Goal: Task Accomplishment & Management: Manage account settings

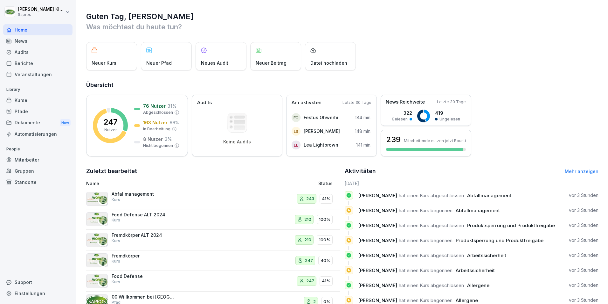
click at [20, 159] on div "Mitarbeiter" at bounding box center [37, 159] width 69 height 11
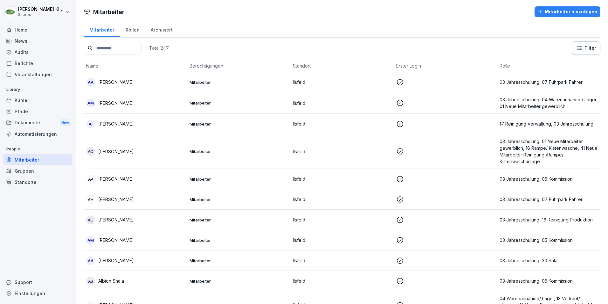
click at [107, 51] on input at bounding box center [113, 48] width 58 height 12
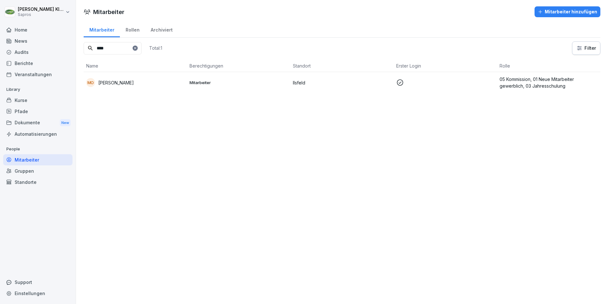
type input "****"
click at [523, 75] on td "05 Kommission, 01 Neue Mitarbeiter gewerblich, 03 Jahresschulung" at bounding box center [548, 82] width 103 height 21
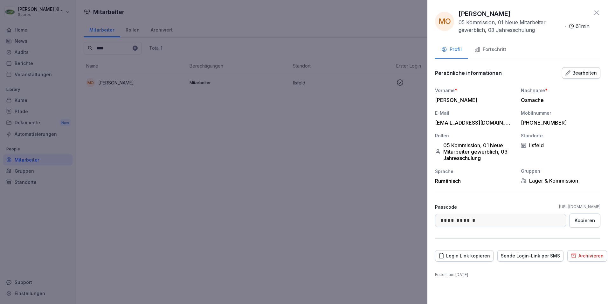
click at [494, 49] on div "Fortschritt" at bounding box center [491, 49] width 32 height 7
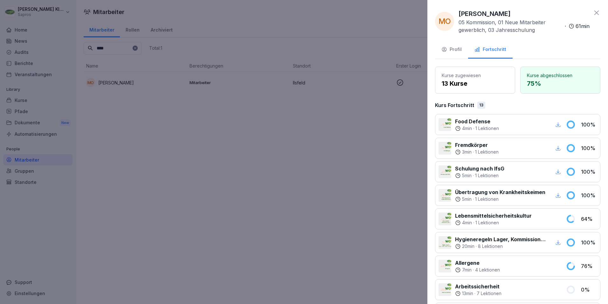
click at [594, 11] on icon at bounding box center [597, 13] width 8 height 8
